Goal: Task Accomplishment & Management: Manage account settings

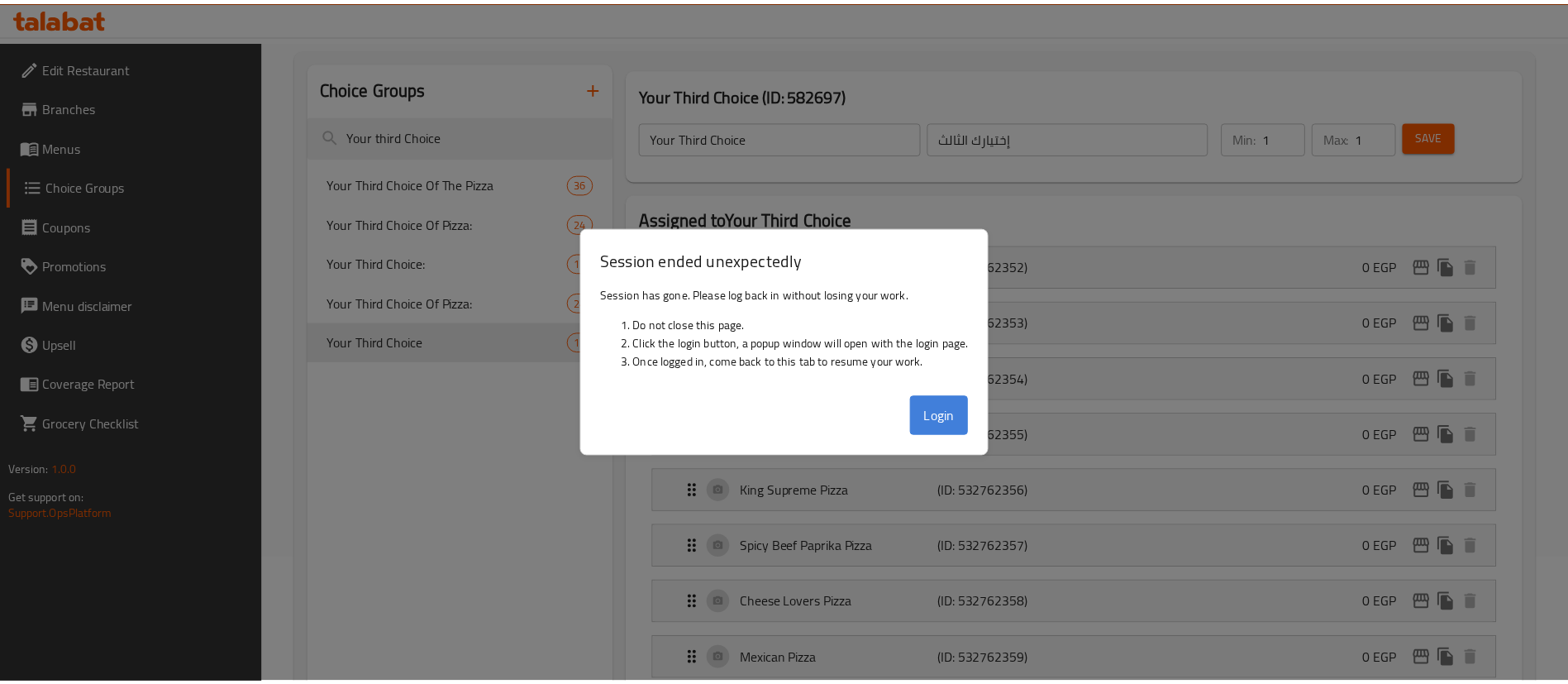
scroll to position [125, 0]
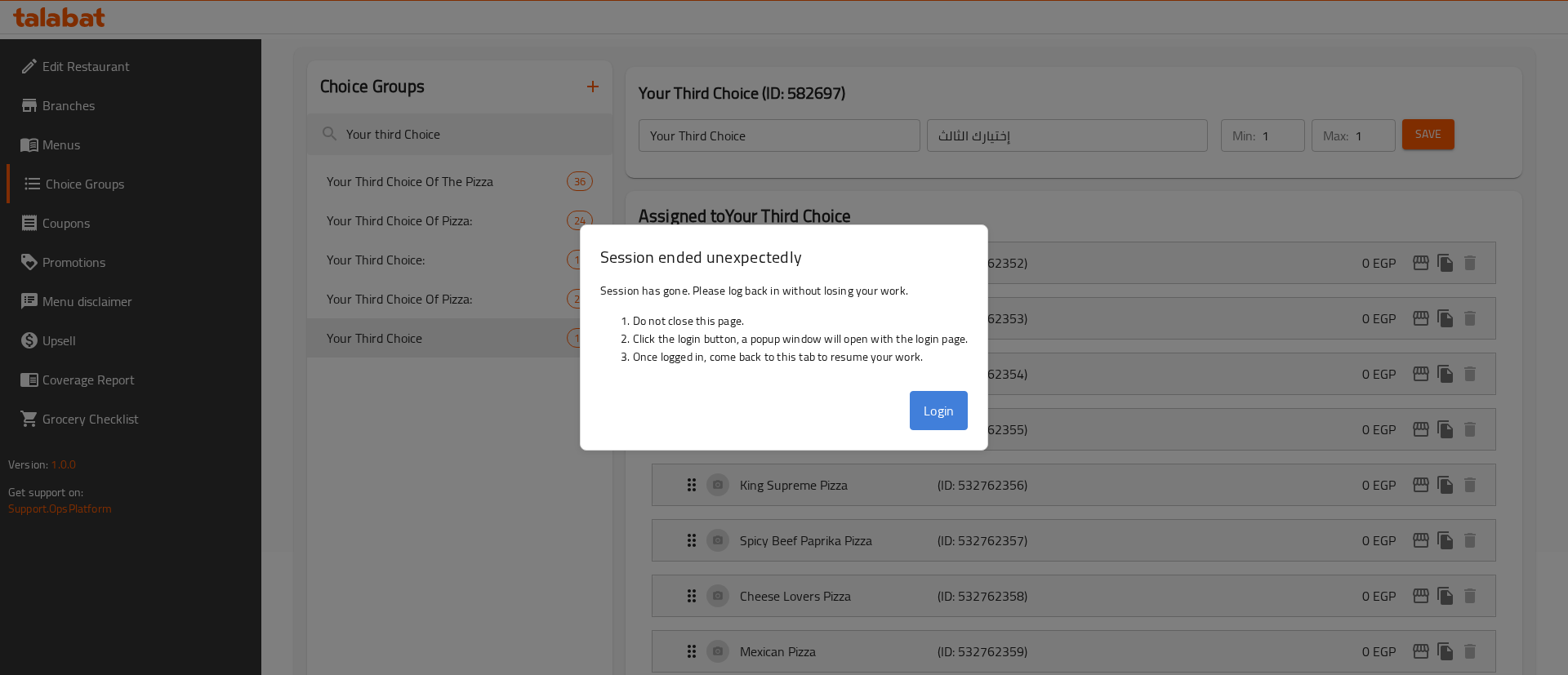
click at [937, 408] on button "Login" at bounding box center [939, 410] width 59 height 39
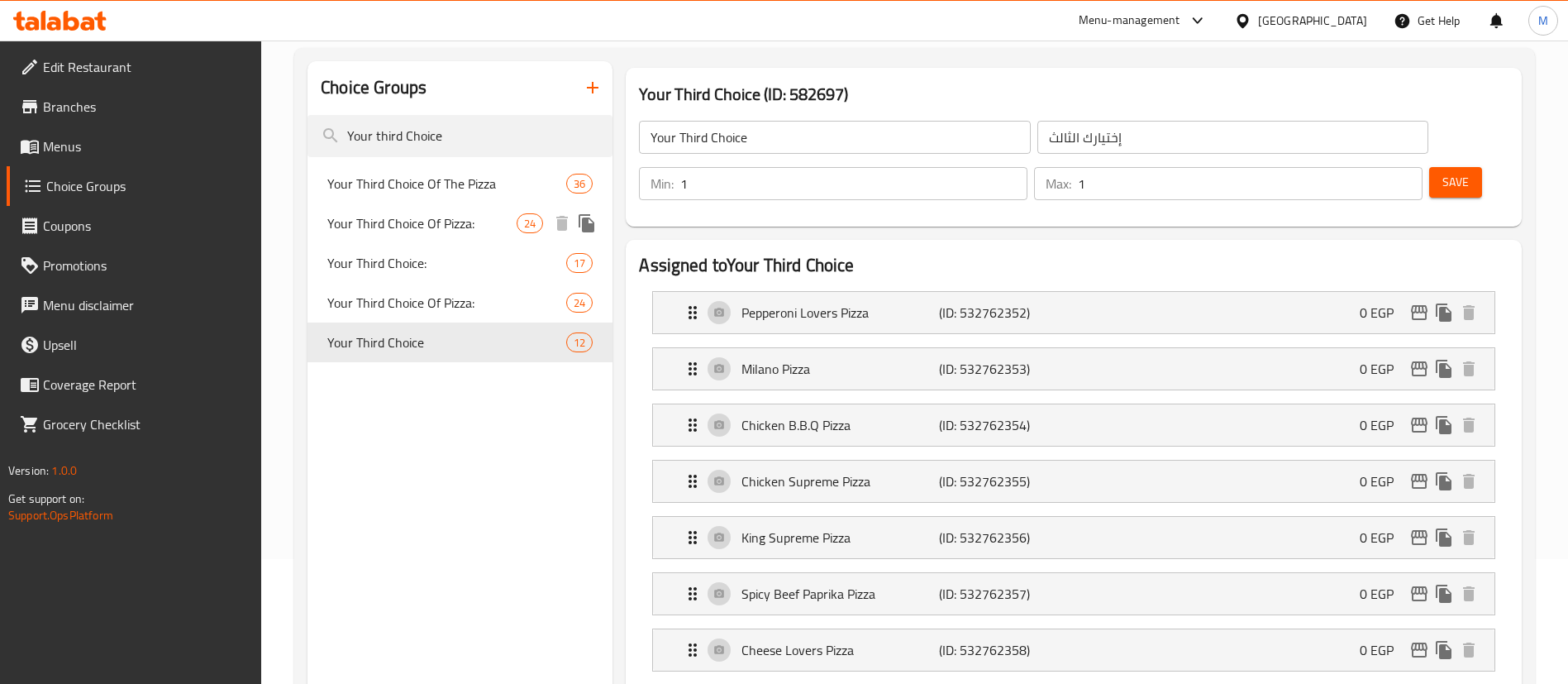
scroll to position [0, 0]
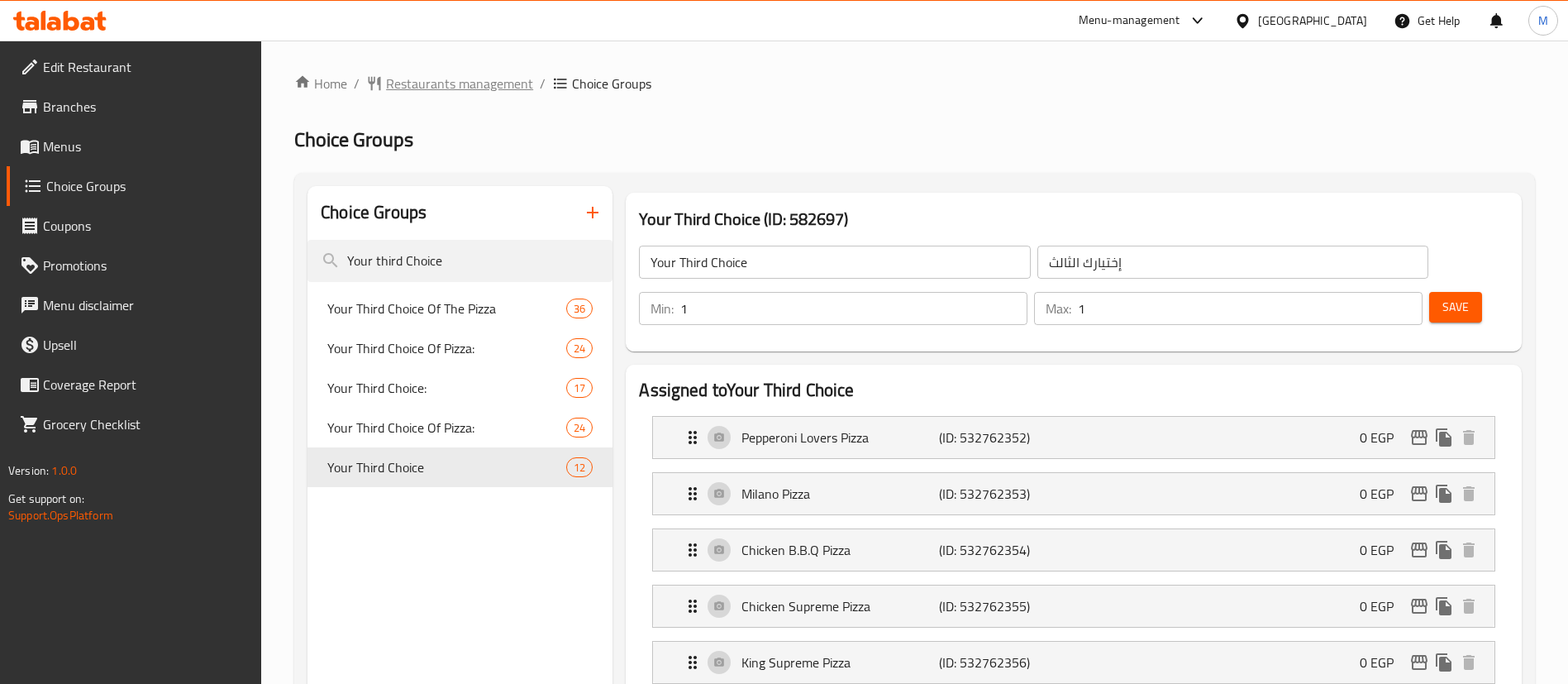
click at [496, 73] on span "Restaurants management" at bounding box center [459, 83] width 148 height 20
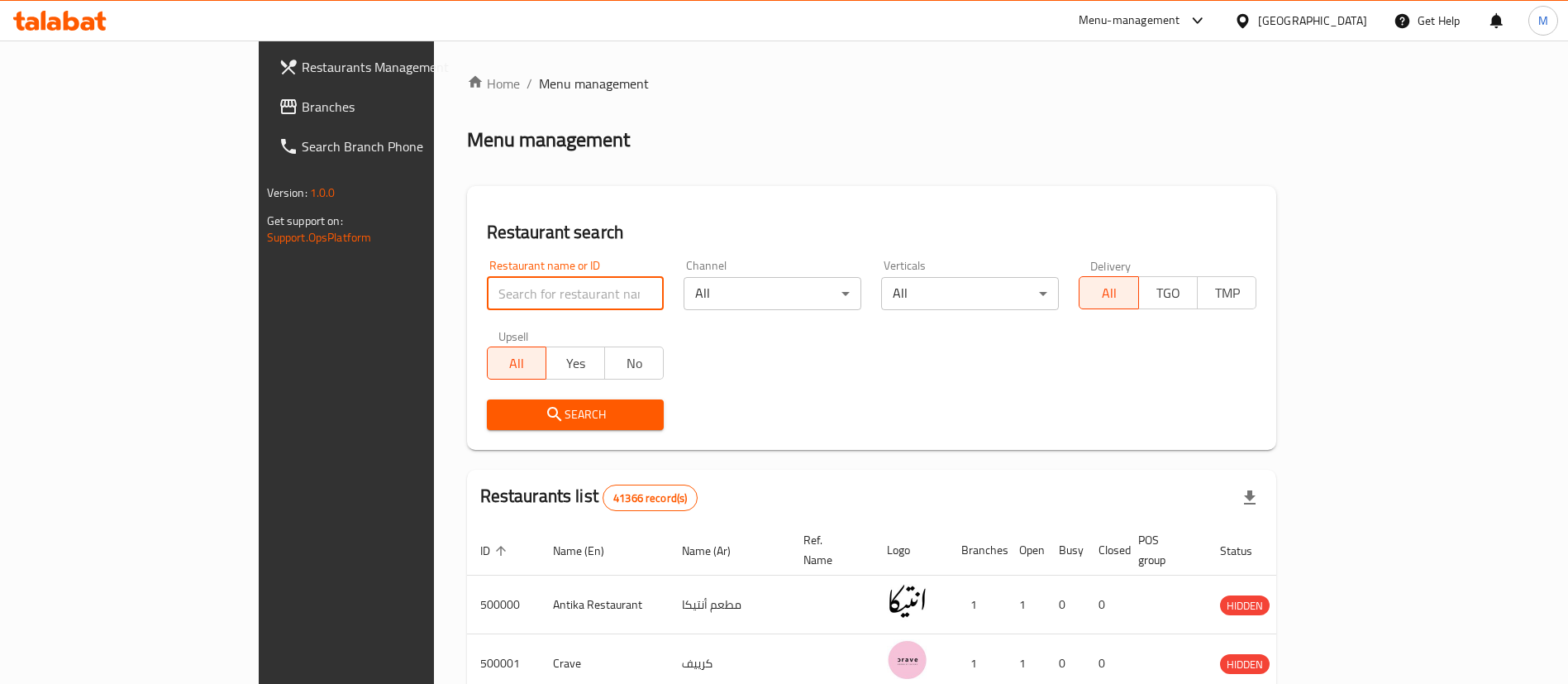
click at [487, 296] on input "search" at bounding box center [576, 293] width 178 height 33
type input "shawerma el reem"
click button "Search" at bounding box center [576, 414] width 178 height 30
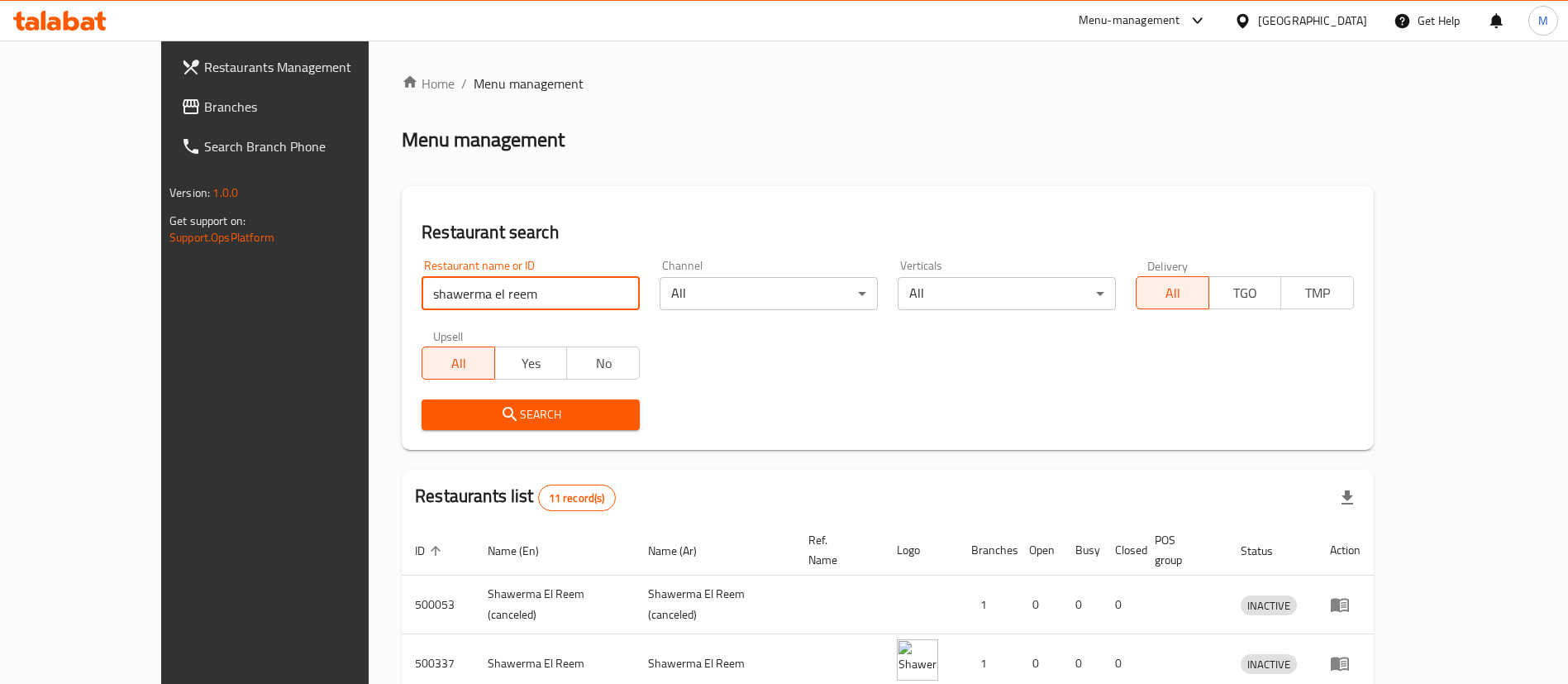
scroll to position [550, 0]
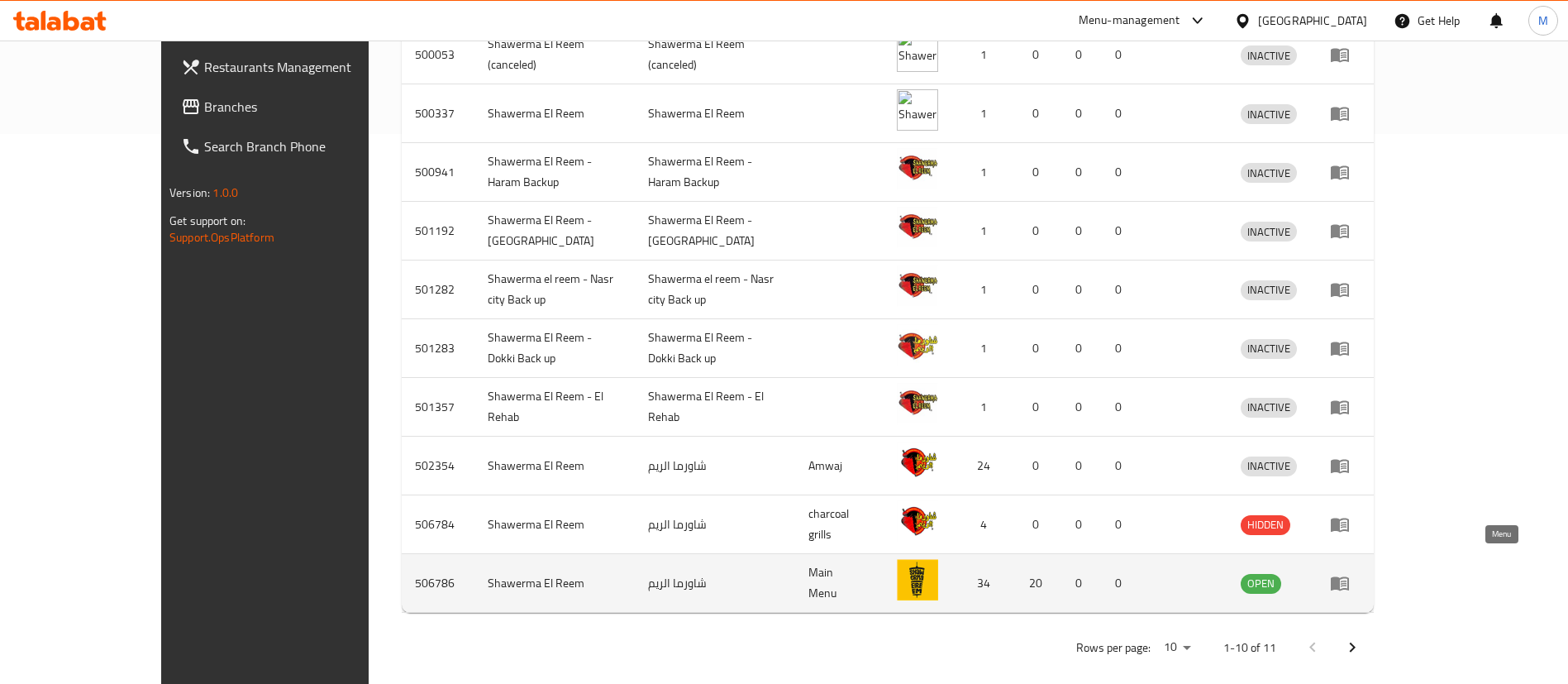
click at [1350, 573] on icon "enhanced table" at bounding box center [1340, 583] width 20 height 20
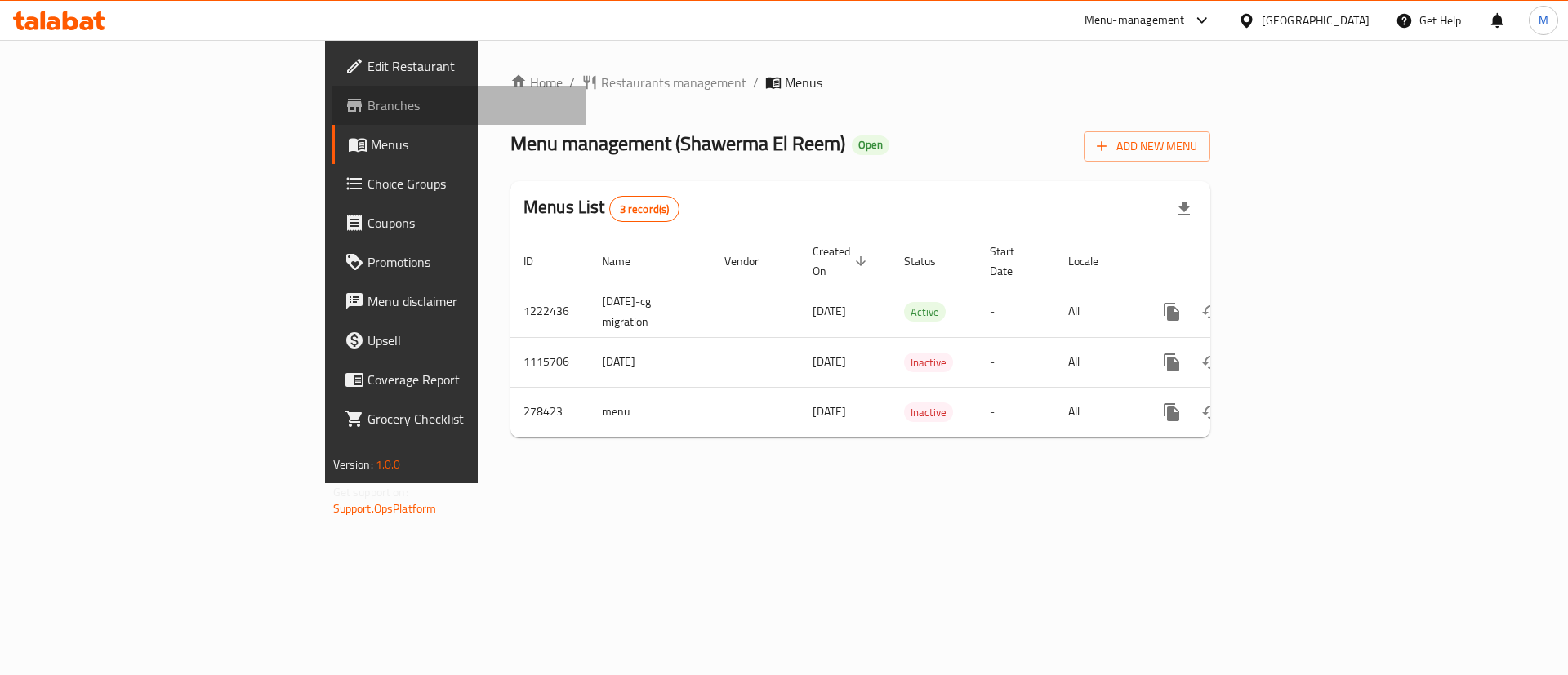
click at [331, 90] on link "Branches" at bounding box center [459, 105] width 255 height 39
